Goal: Task Accomplishment & Management: Manage account settings

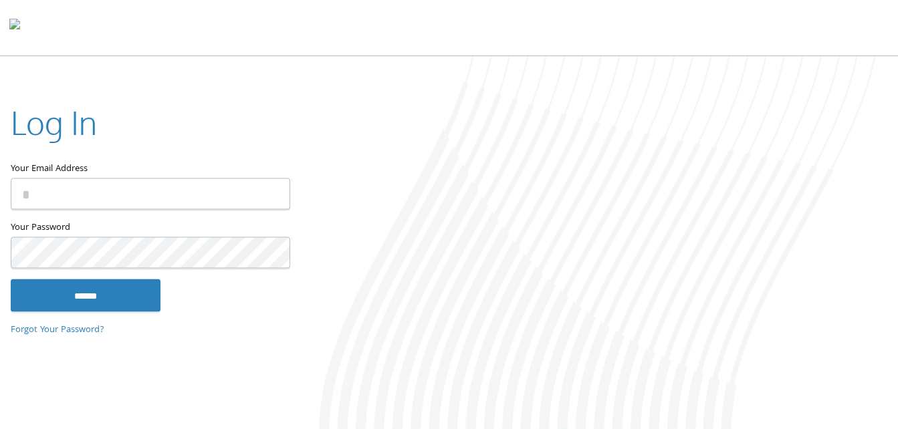
type input "**********"
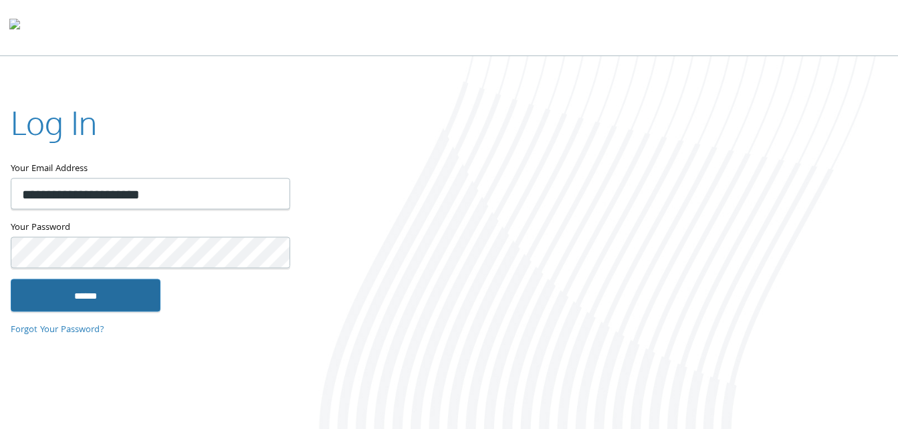
click at [68, 296] on input "******" at bounding box center [86, 296] width 150 height 32
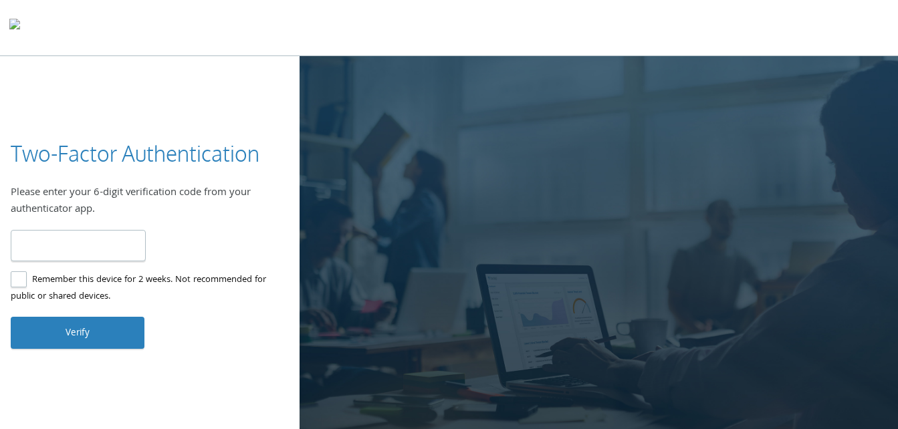
type input "******"
